Goal: Check status: Check status

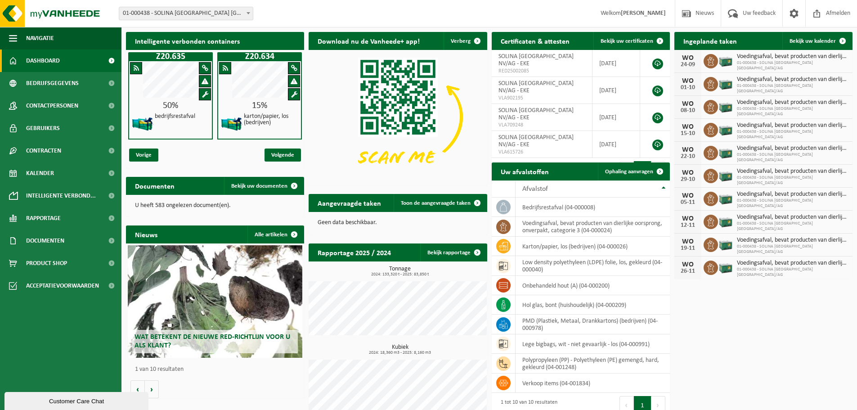
click at [251, 11] on span at bounding box center [248, 13] width 9 height 12
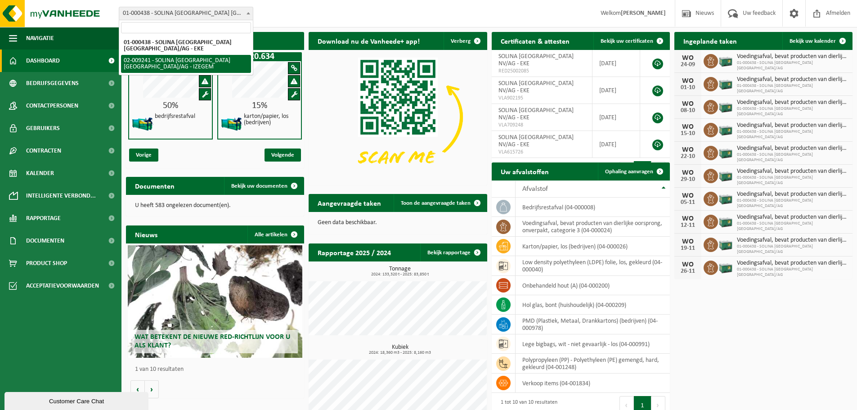
select select "13150"
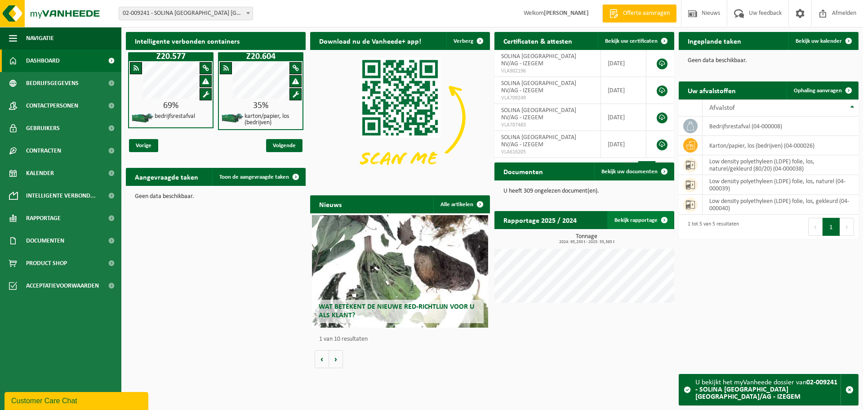
click at [629, 218] on link "Bekijk rapportage" at bounding box center [641, 220] width 66 height 18
